Goal: Download file/media

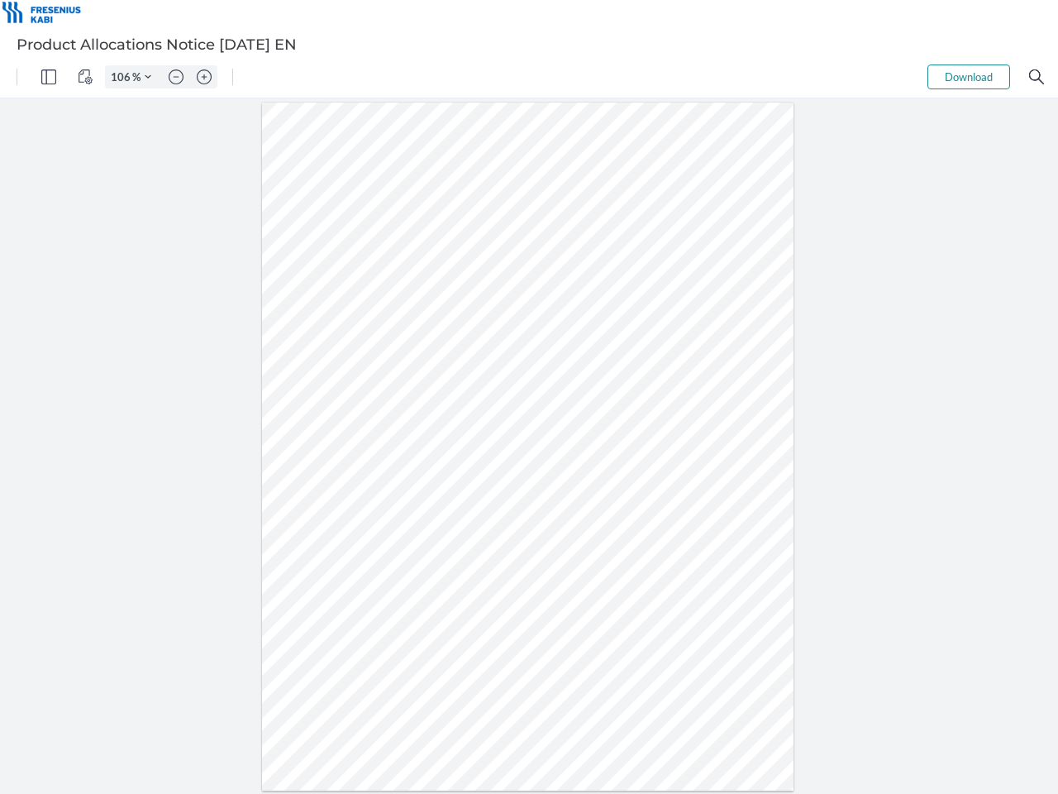
click at [49, 77] on img "Panel" at bounding box center [48, 76] width 15 height 15
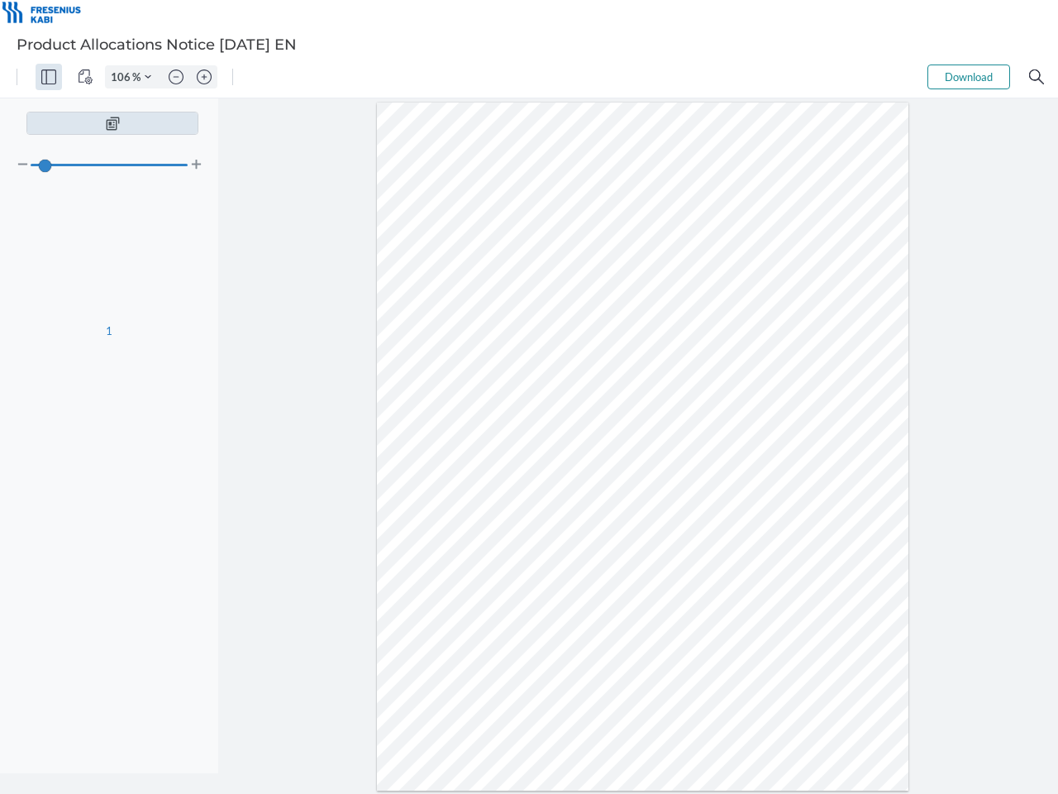
click at [85, 77] on img "View Controls" at bounding box center [85, 76] width 15 height 15
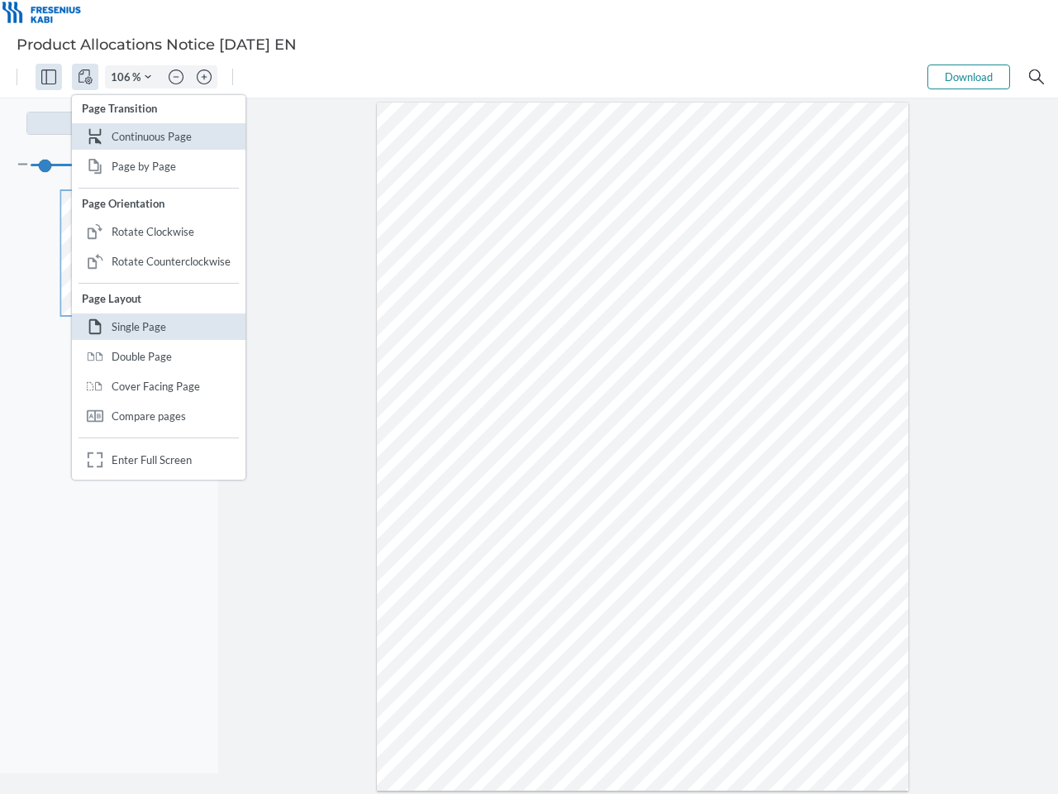
click at [123, 77] on input "106" at bounding box center [119, 76] width 26 height 15
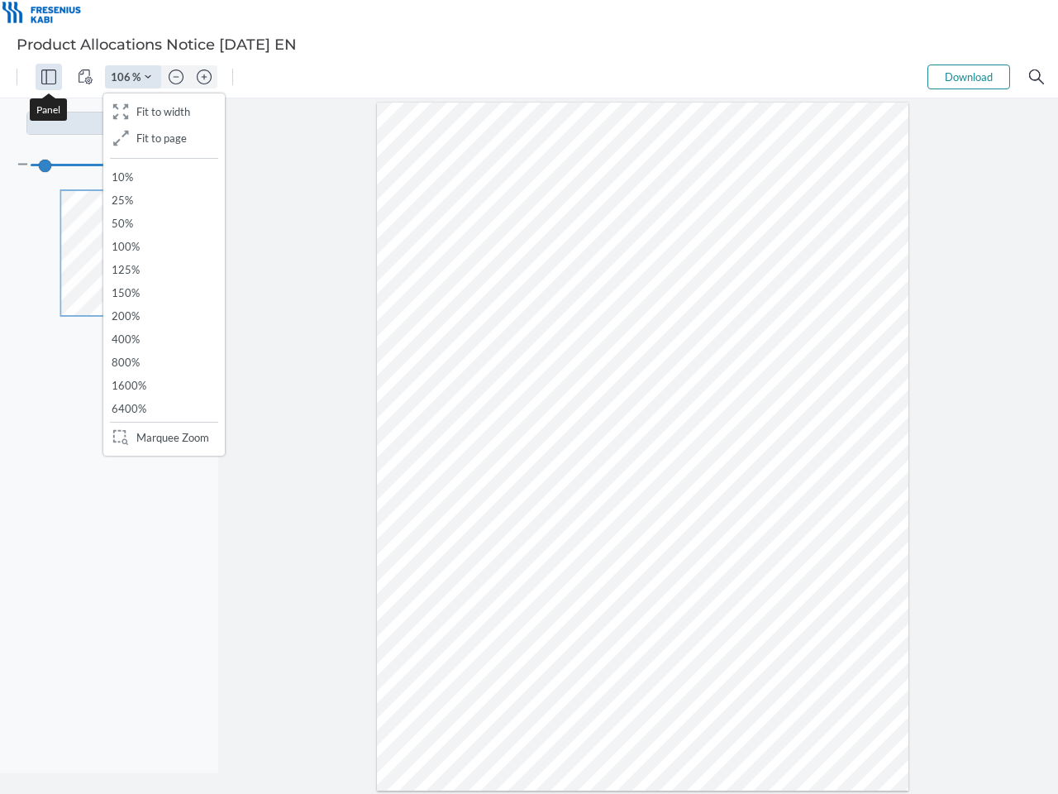
click at [148, 77] on img "Zoom Controls" at bounding box center [148, 77] width 7 height 7
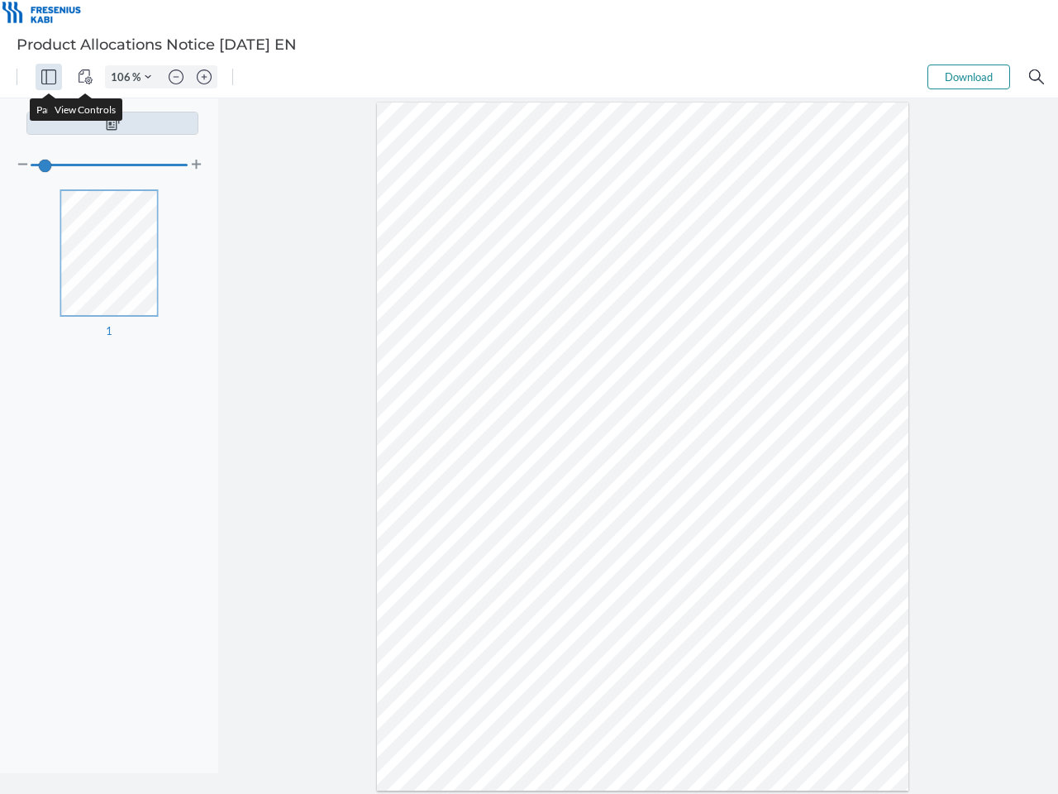
click at [176, 77] on img "Zoom out" at bounding box center [176, 76] width 15 height 15
click at [204, 77] on img "Zoom in" at bounding box center [204, 76] width 15 height 15
type input "106"
click at [969, 77] on button "Download" at bounding box center [968, 76] width 83 height 25
click at [1037, 77] on img "Search" at bounding box center [1036, 76] width 15 height 15
